Goal: Navigation & Orientation: Find specific page/section

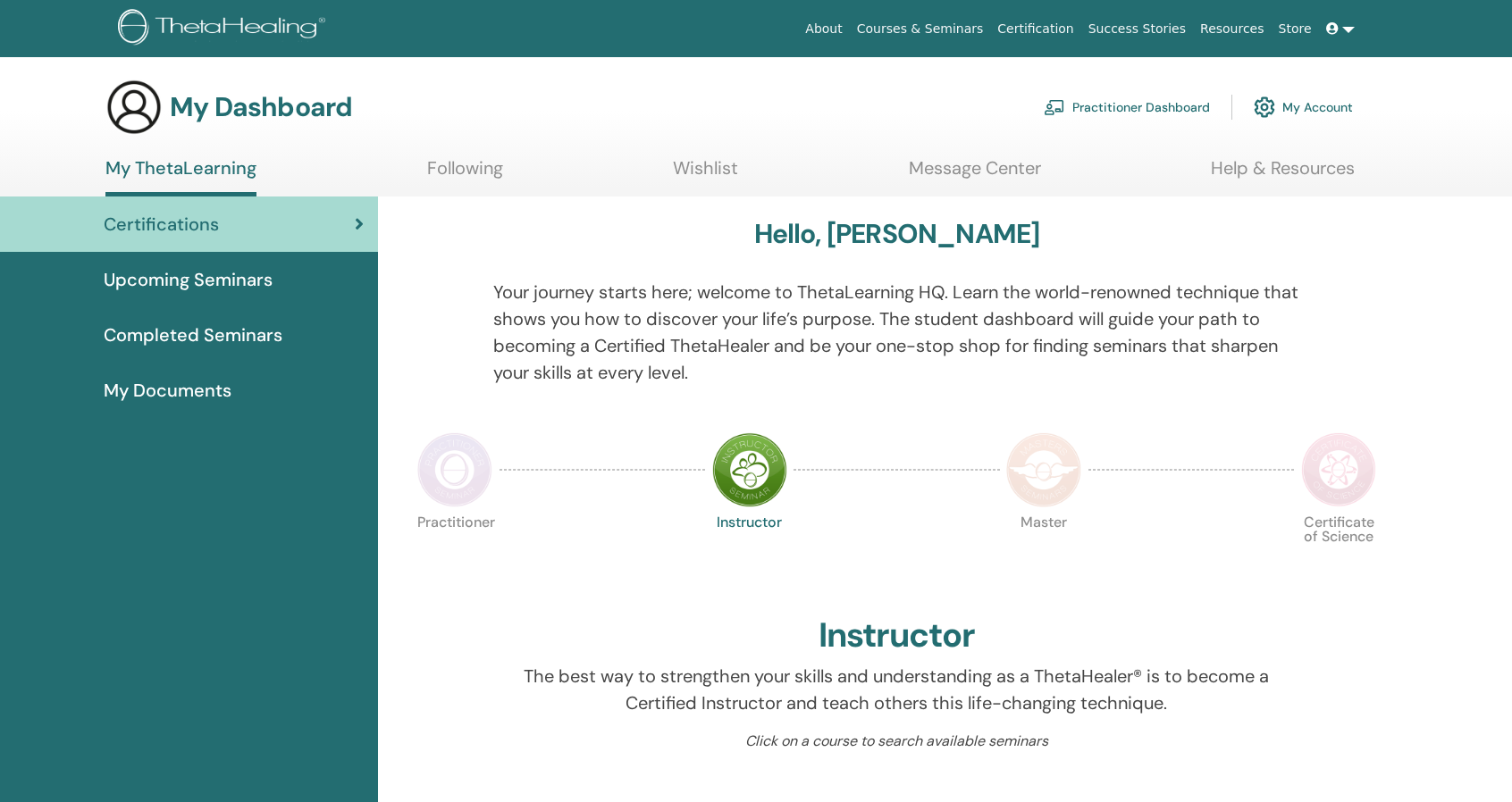
click at [213, 287] on span "Upcoming Seminars" at bounding box center [188, 279] width 169 height 27
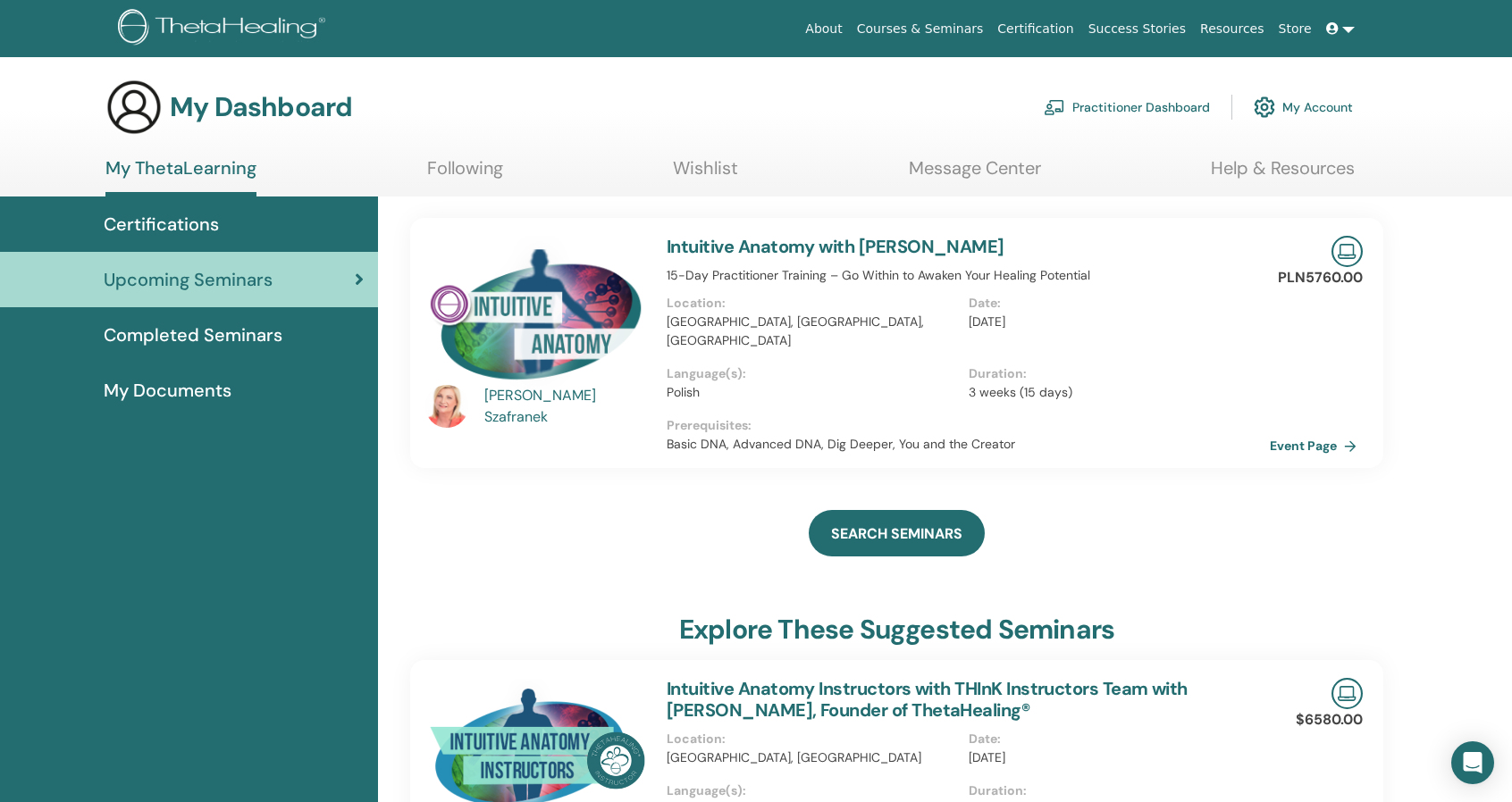
click at [260, 320] on link "Completed Seminars" at bounding box center [189, 335] width 378 height 56
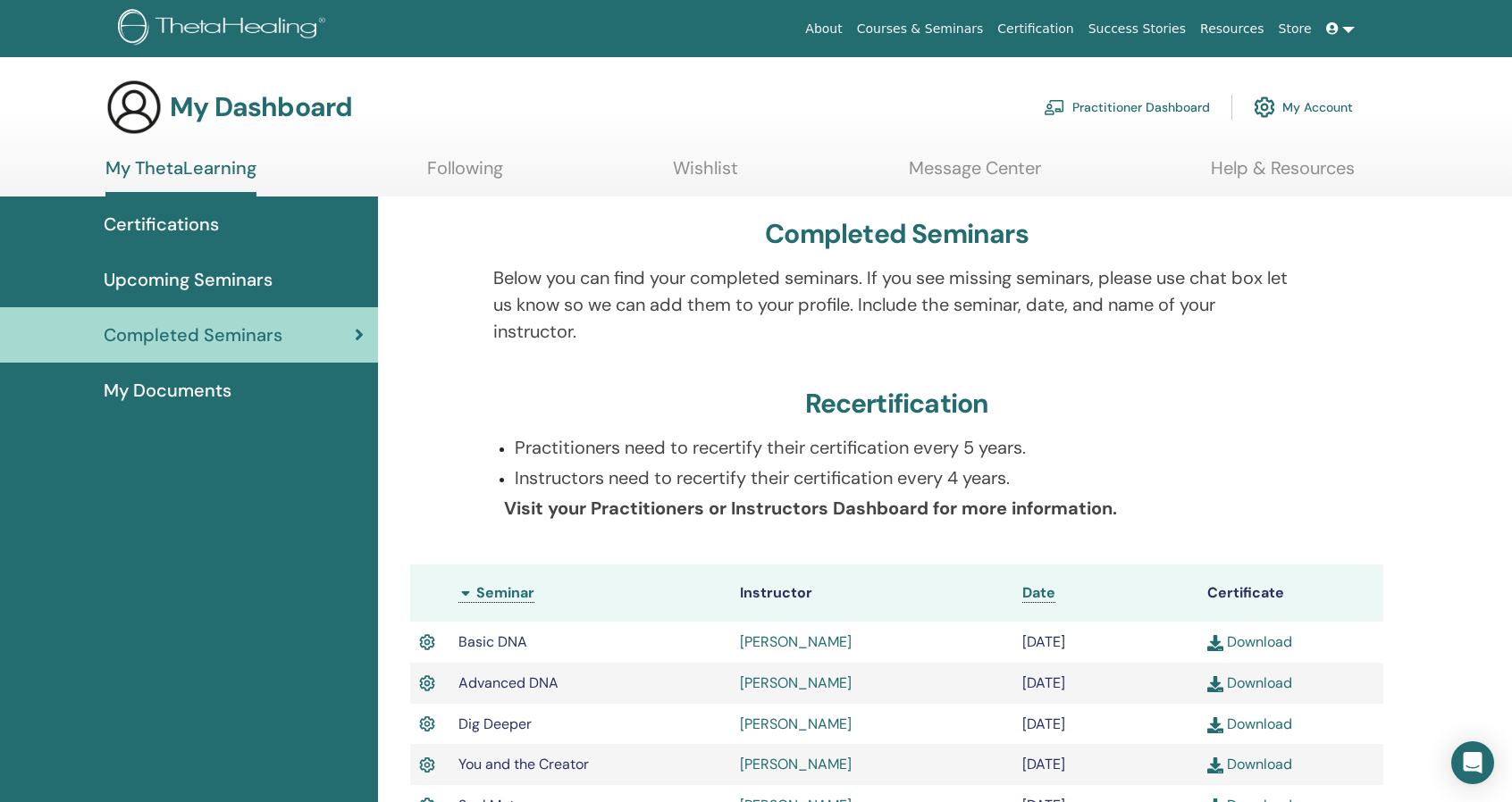
click at [504, 181] on ul "My ThetaLearning Following Wishlist Message Center Help & Resources" at bounding box center [730, 176] width 1250 height 39
click at [458, 181] on link "Following" at bounding box center [464, 174] width 76 height 34
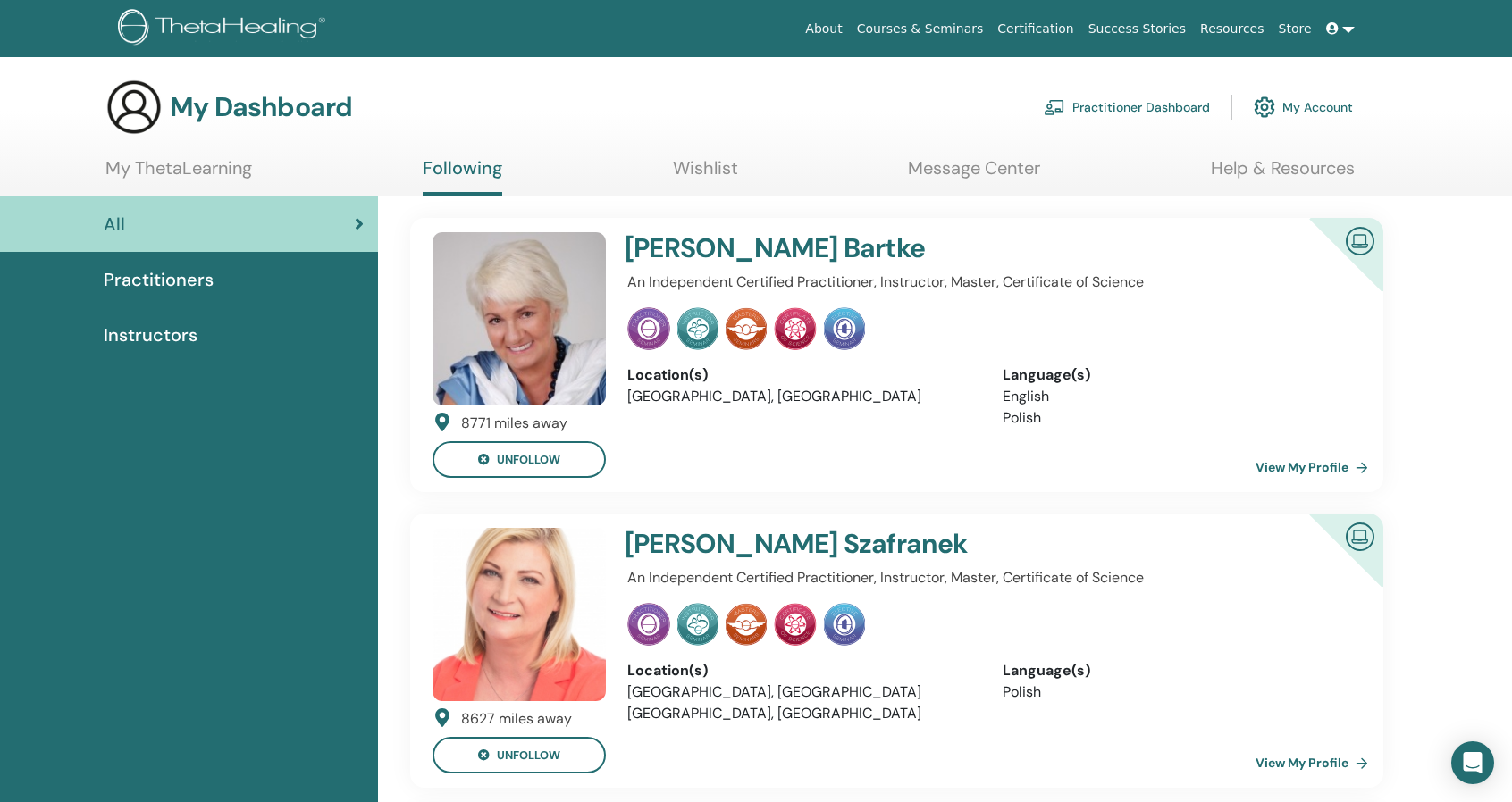
click at [1292, 463] on link "View My Profile" at bounding box center [1315, 466] width 120 height 35
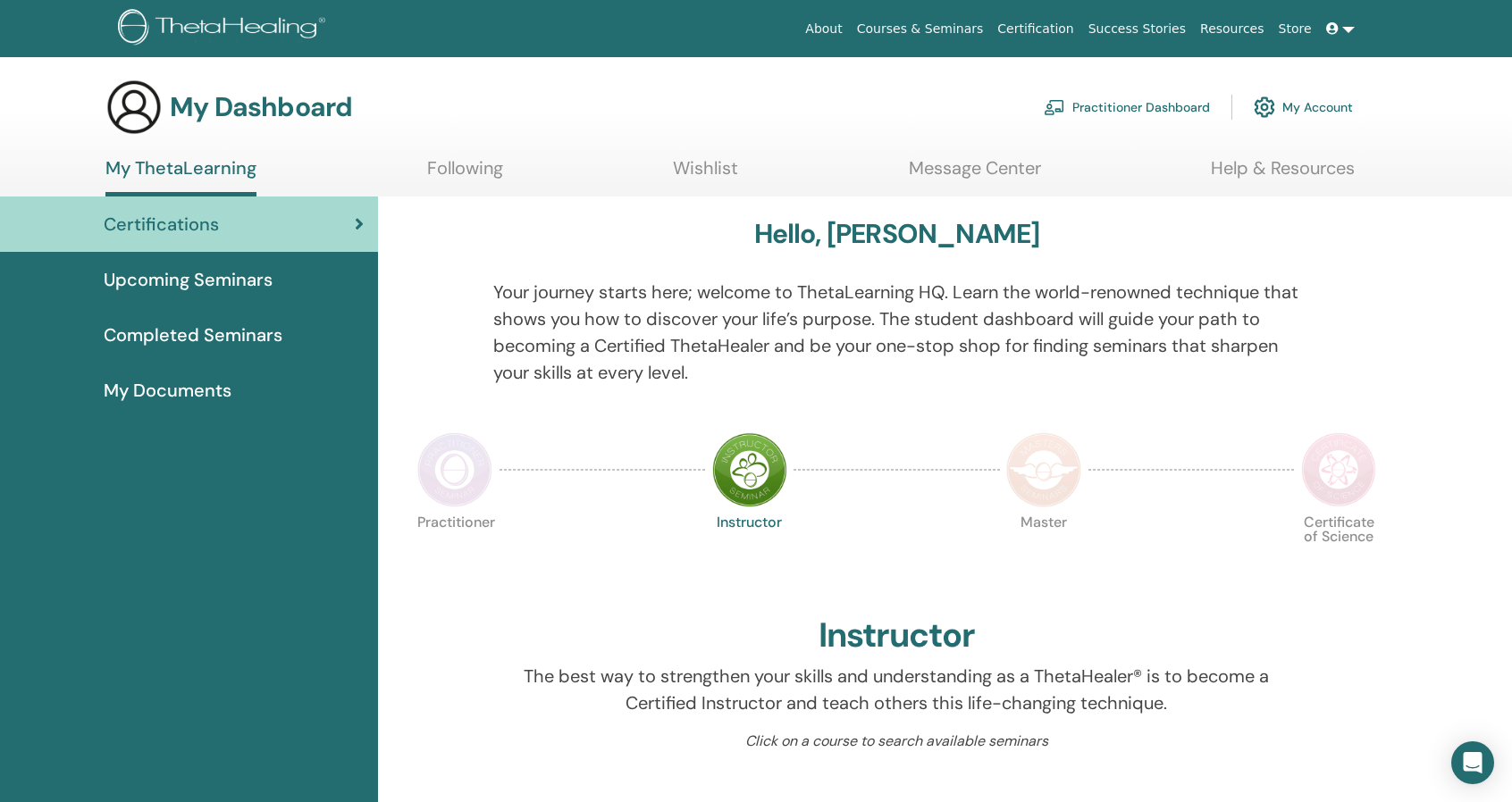
click at [184, 337] on span "Completed Seminars" at bounding box center [192, 335] width 179 height 27
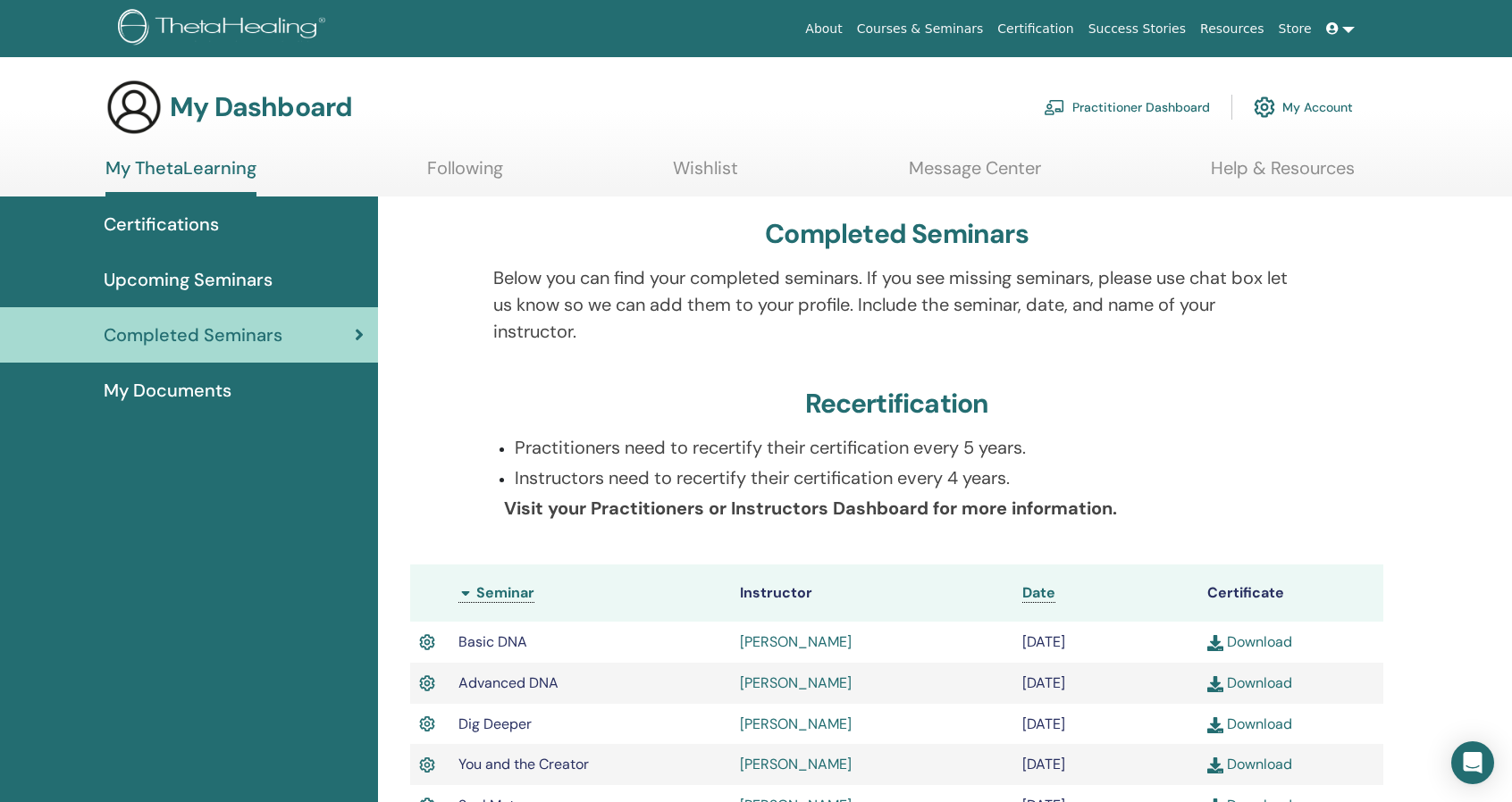
click at [234, 220] on div "Certifications" at bounding box center [189, 224] width 350 height 27
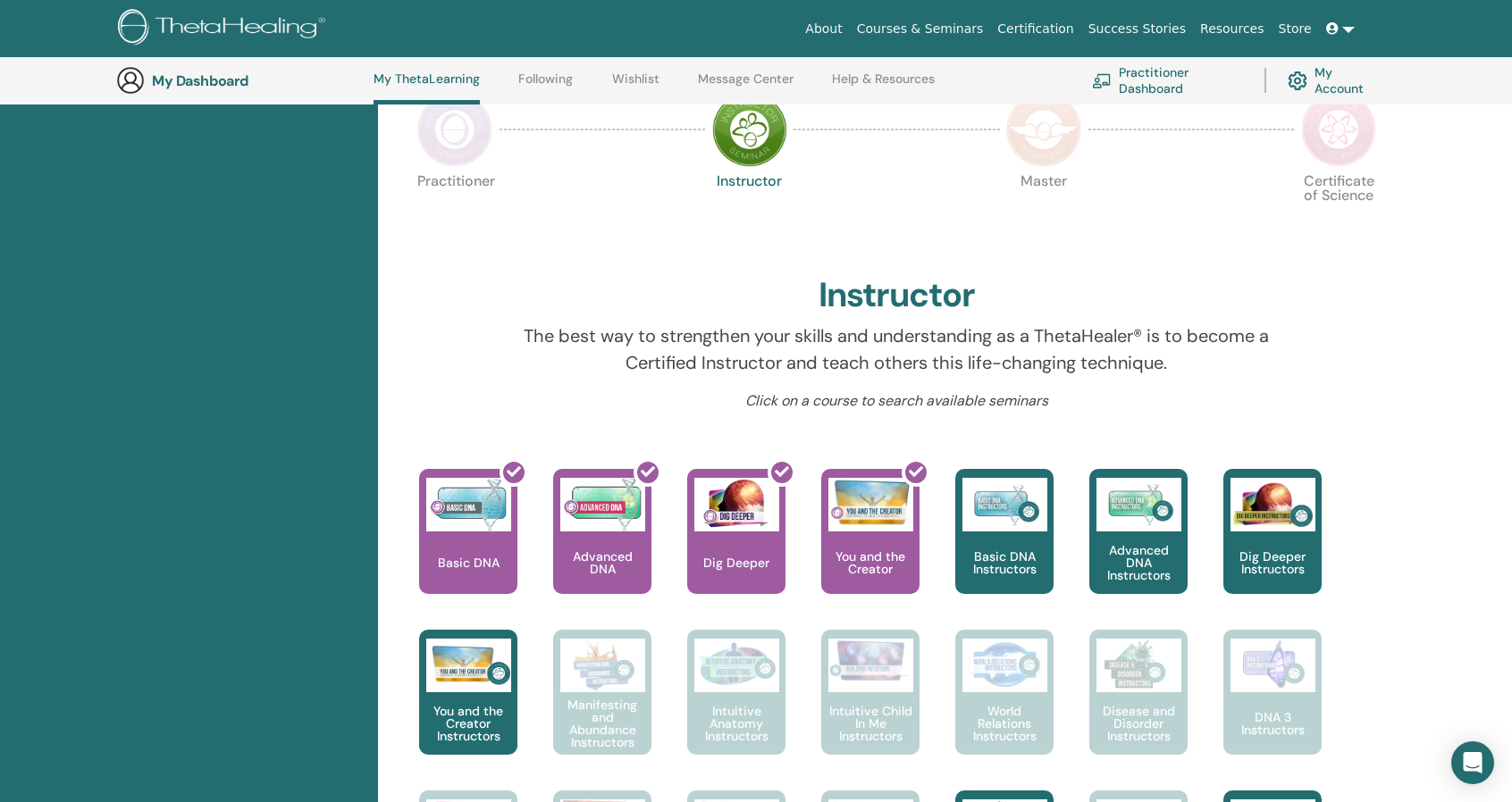
scroll to position [388, 0]
click at [431, 131] on img at bounding box center [455, 129] width 75 height 75
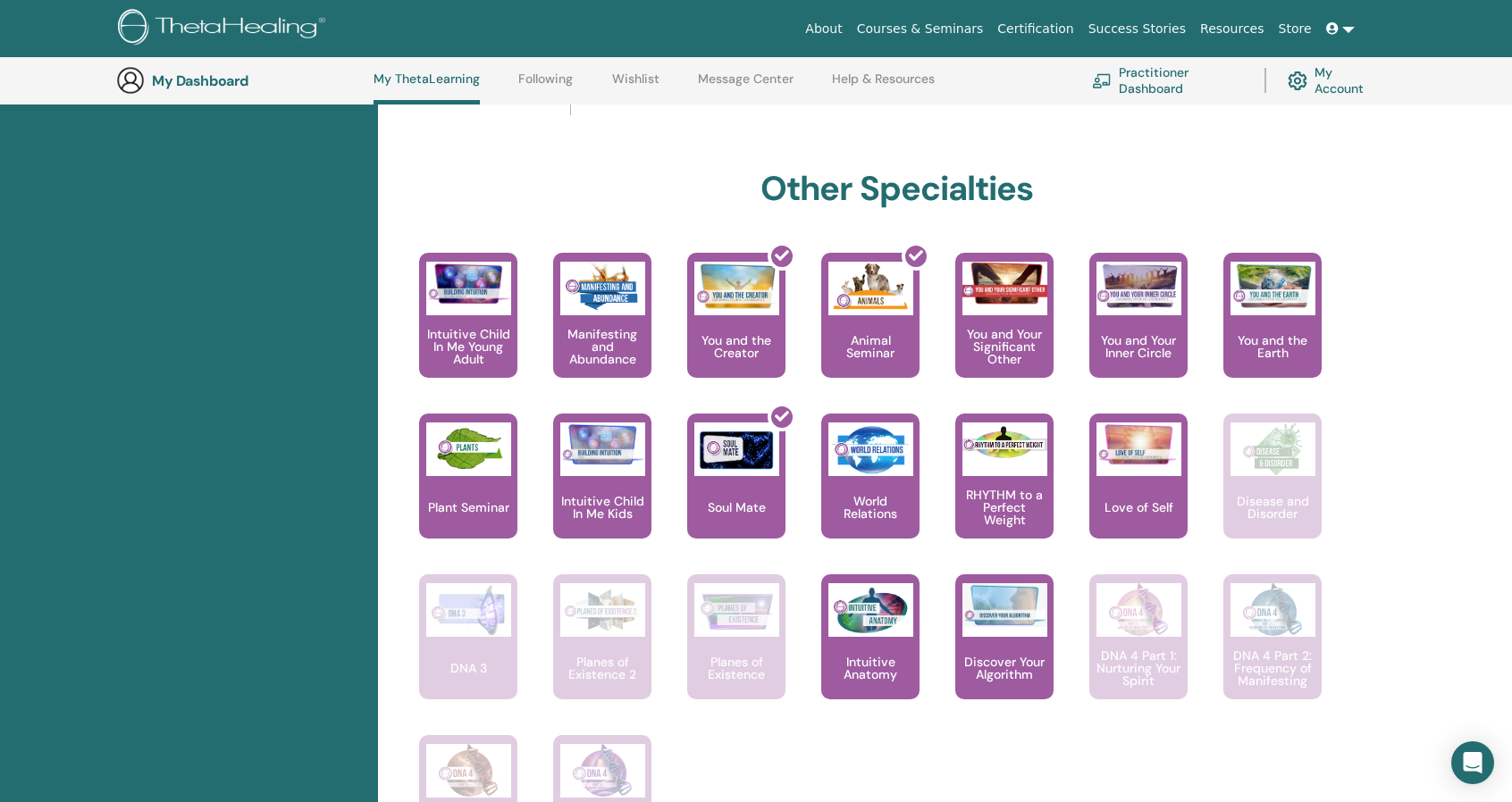
scroll to position [891, 0]
click at [900, 449] on img at bounding box center [870, 449] width 85 height 54
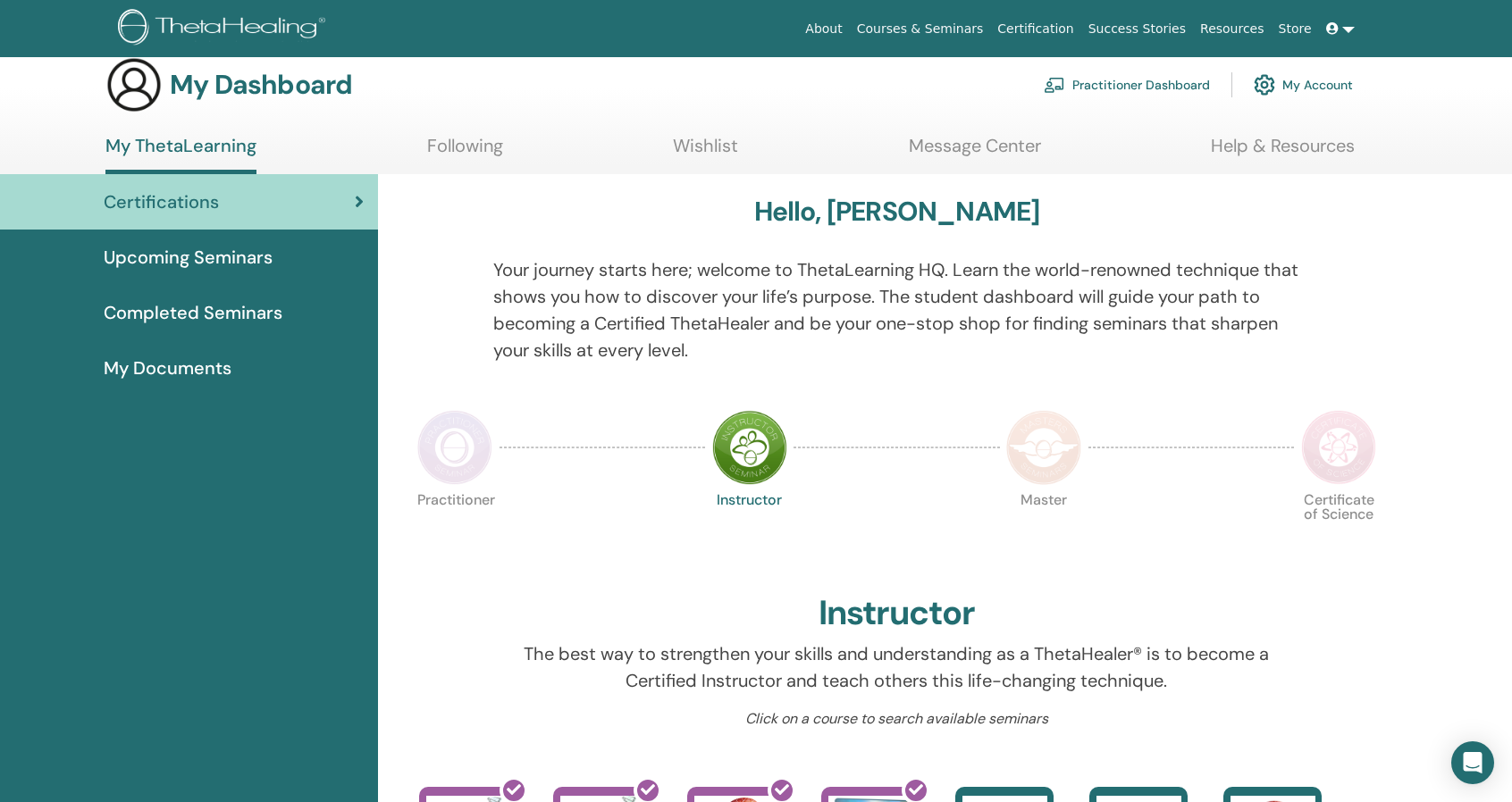
scroll to position [2, 0]
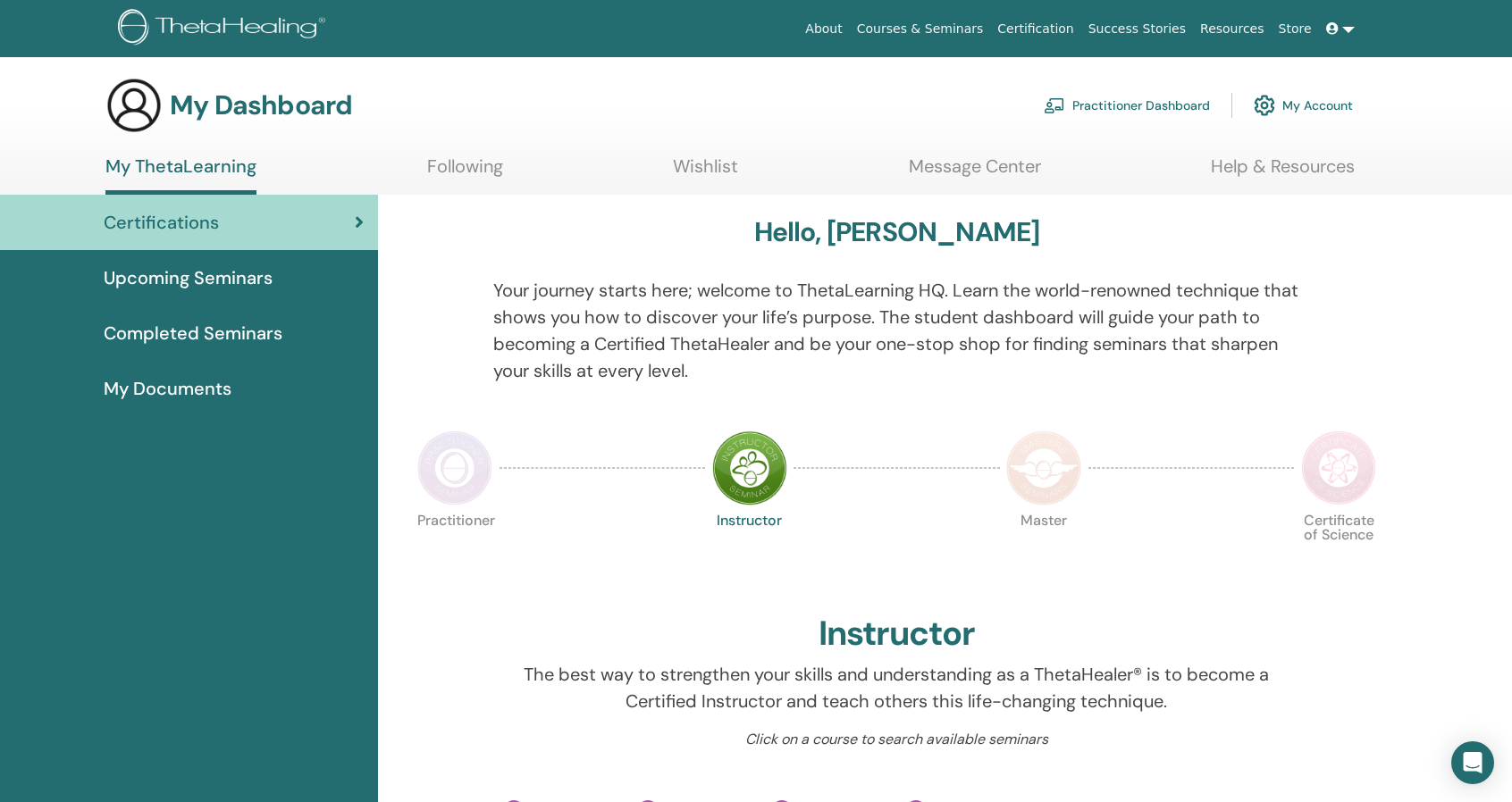
click at [445, 495] on img at bounding box center [455, 468] width 75 height 75
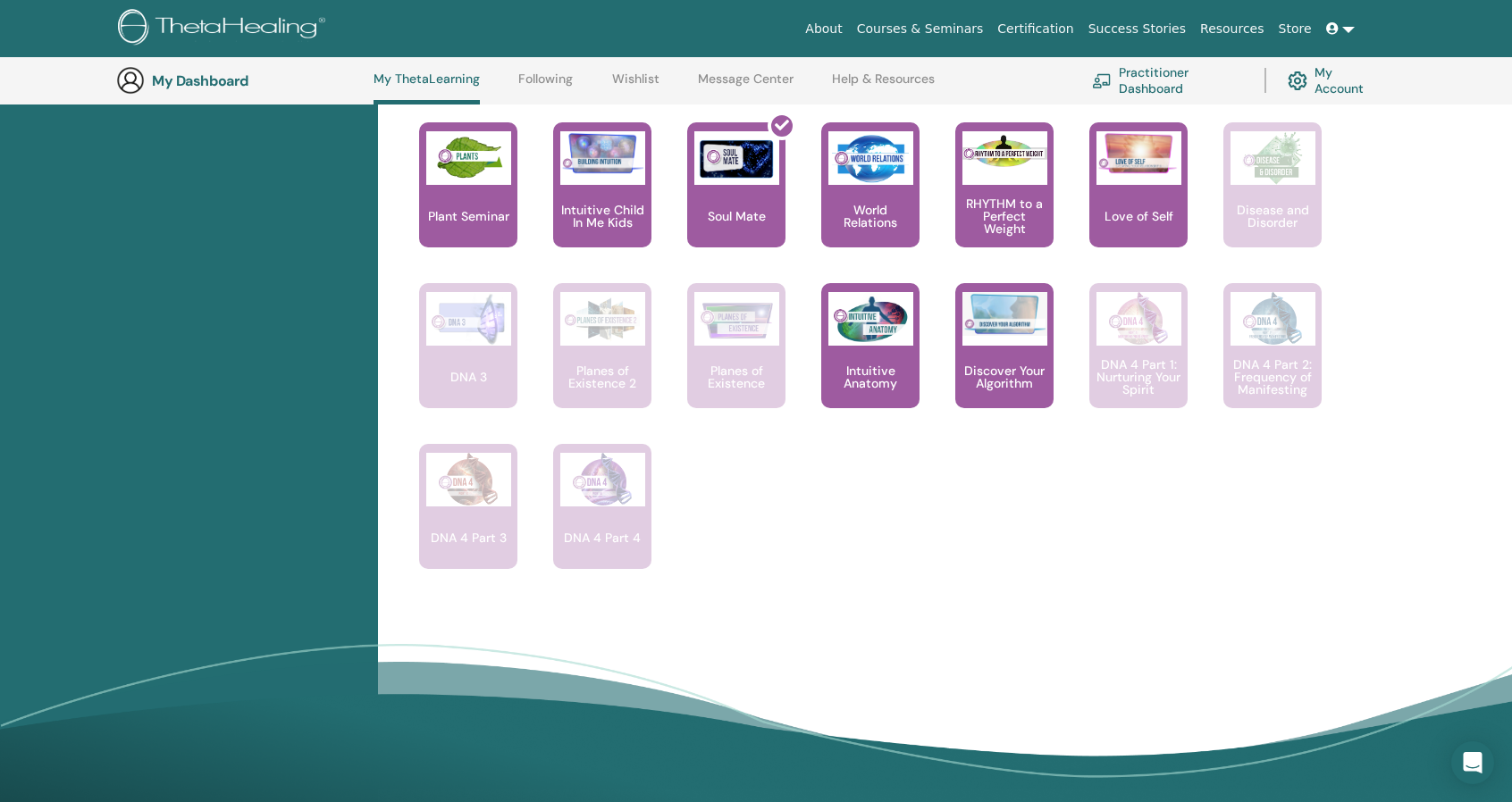
scroll to position [1182, 0]
